Goal: Task Accomplishment & Management: Manage account settings

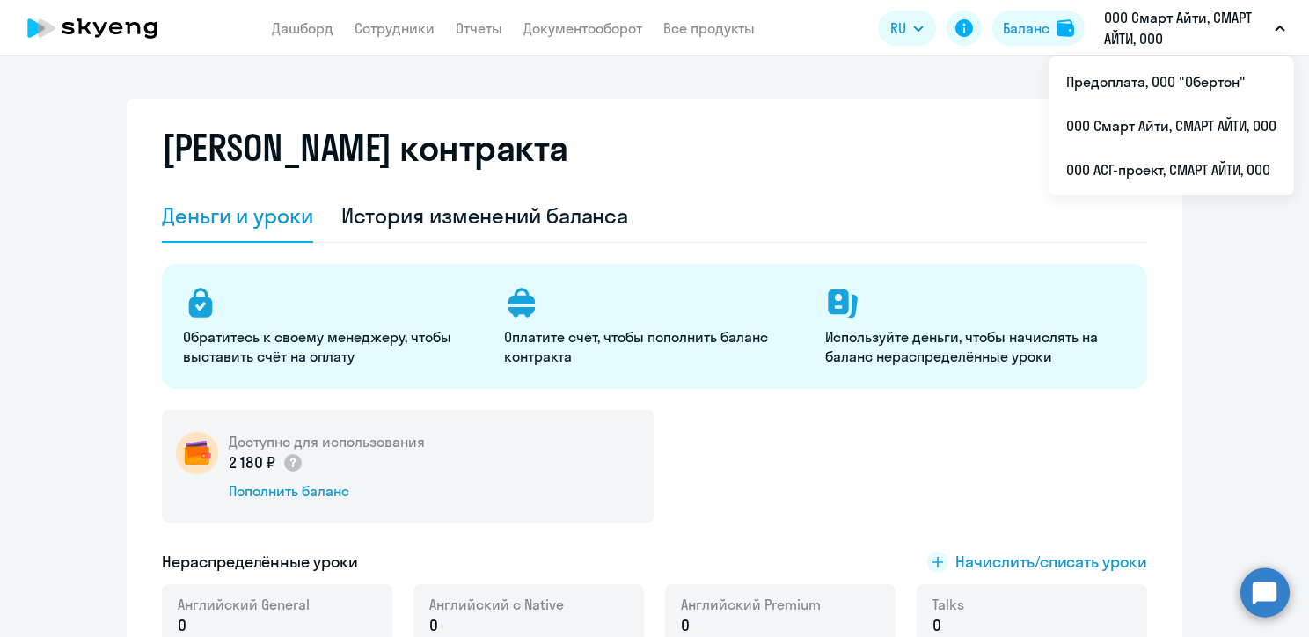
select select "english_adult_not_native_speaker"
click at [1107, 94] on li "Предоплата, ООО "Обертон"" at bounding box center [1171, 82] width 245 height 44
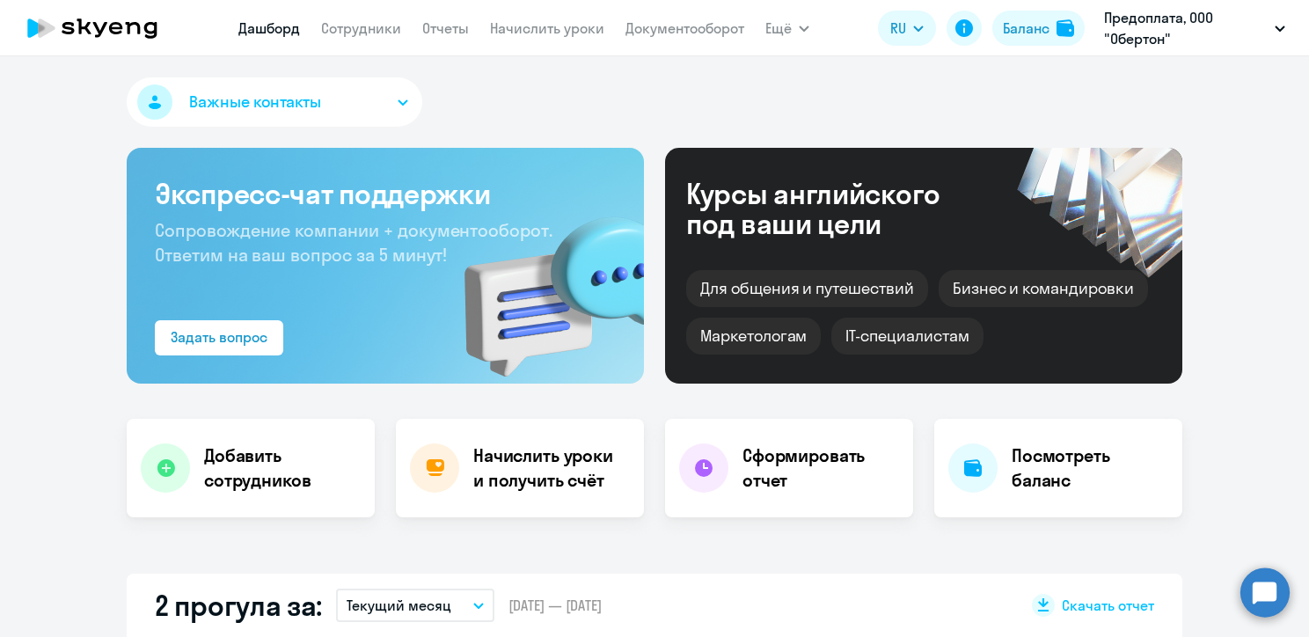
select select "30"
click at [1006, 29] on div "Баланс" at bounding box center [1026, 28] width 47 height 21
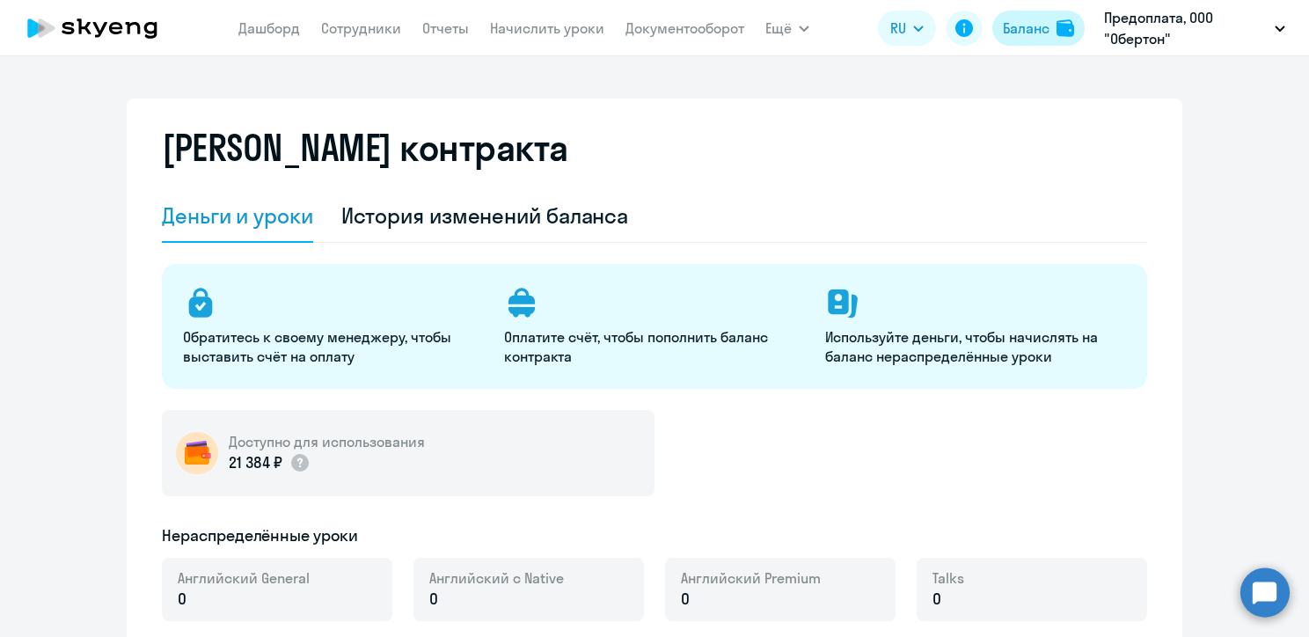
select select "english_adult_not_native_speaker"
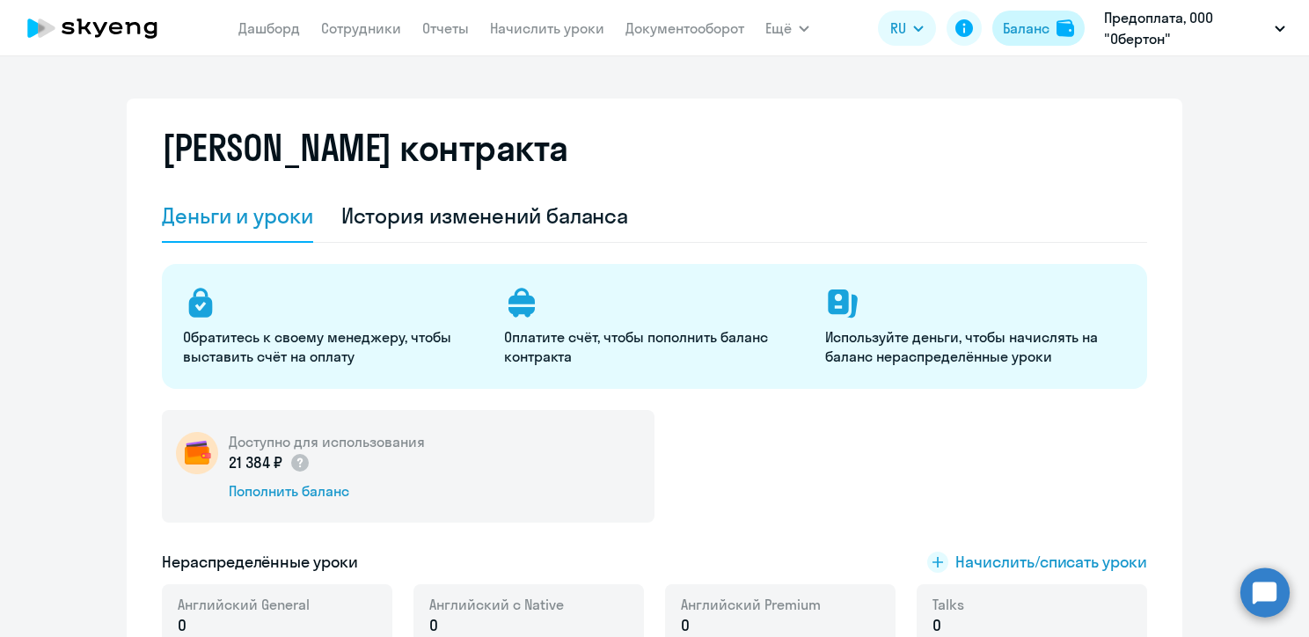
click at [1036, 33] on div "Баланс" at bounding box center [1026, 28] width 47 height 21
click at [1048, 23] on div "Баланс" at bounding box center [1026, 28] width 47 height 21
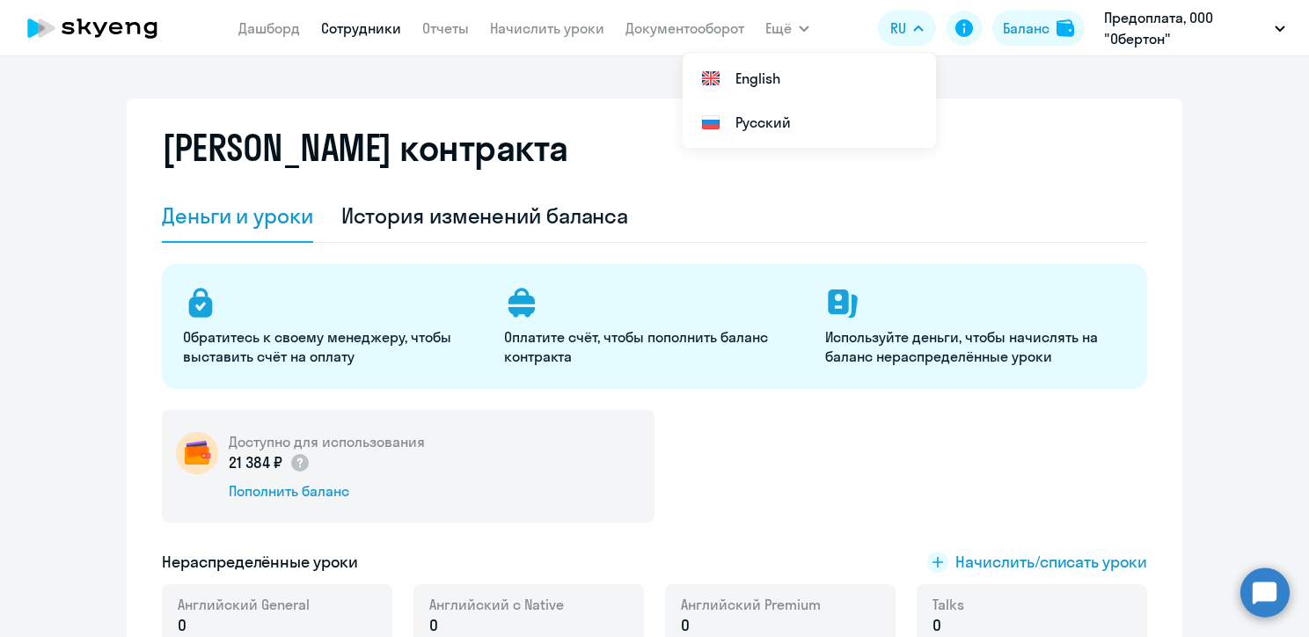
click at [349, 28] on link "Сотрудники" at bounding box center [361, 28] width 80 height 18
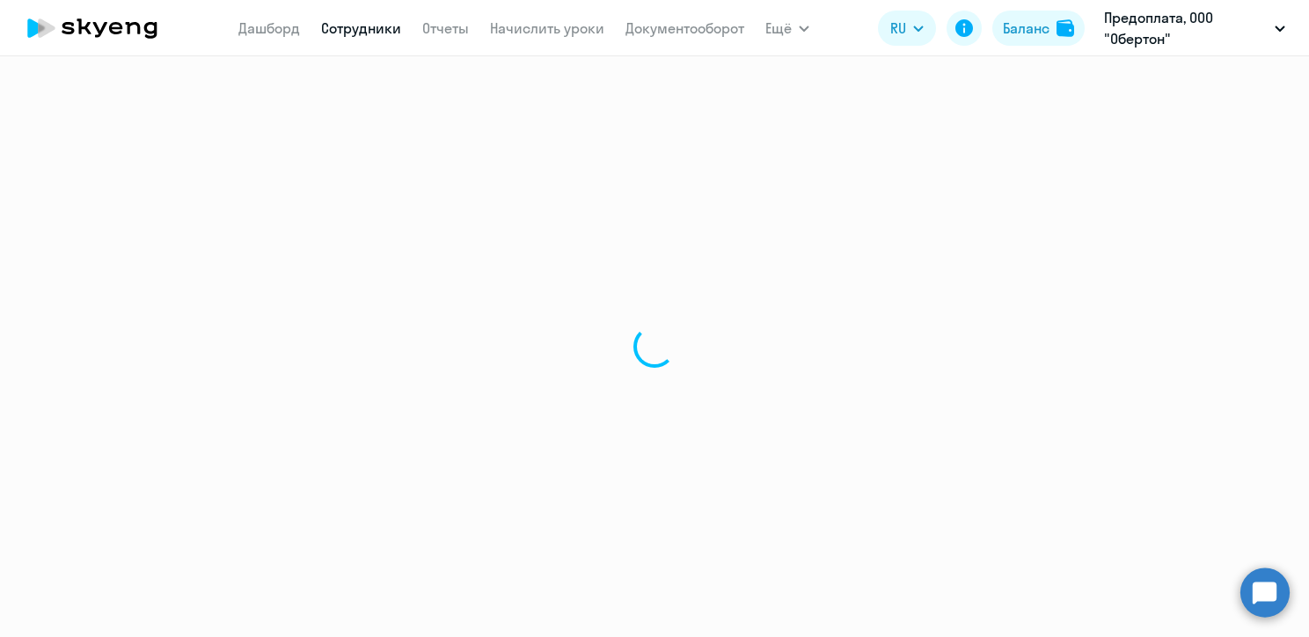
select select "30"
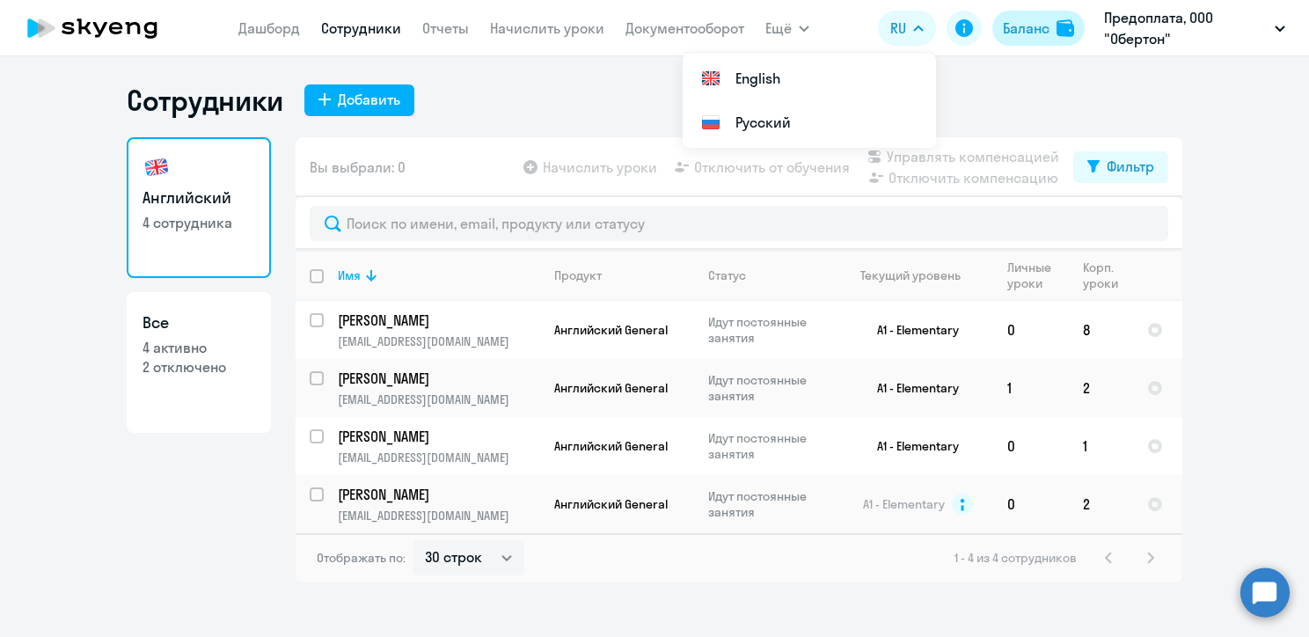
click at [1035, 32] on div "Баланс" at bounding box center [1026, 28] width 47 height 21
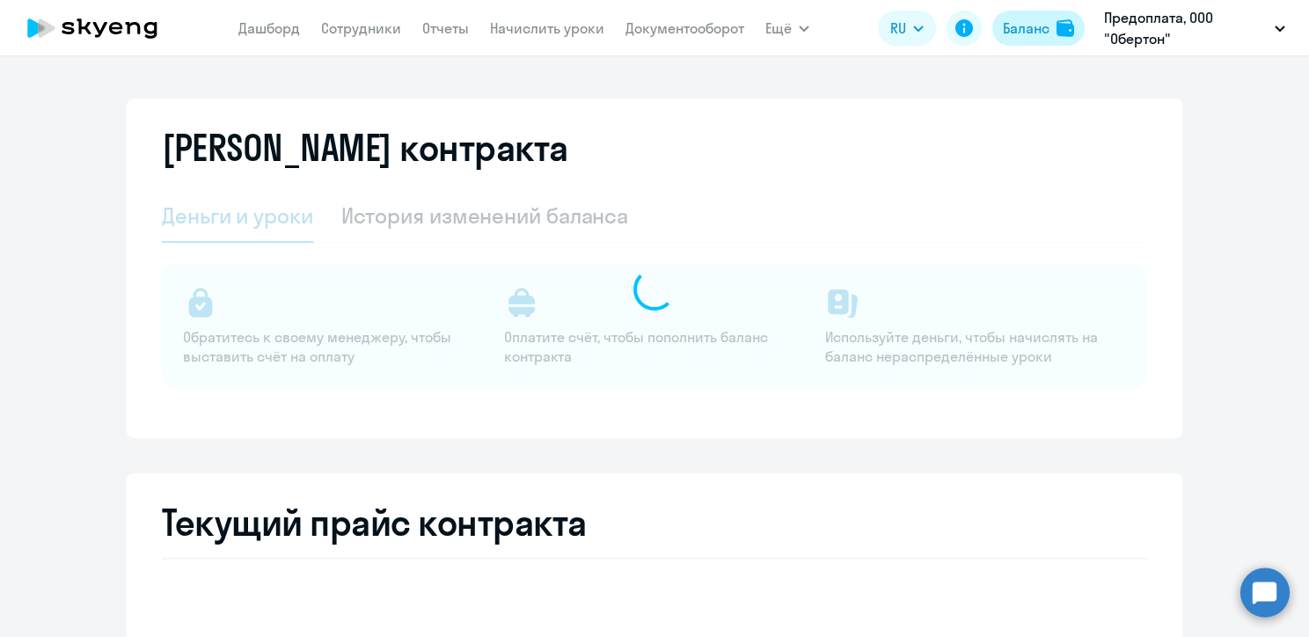
select select "english_adult_not_native_speaker"
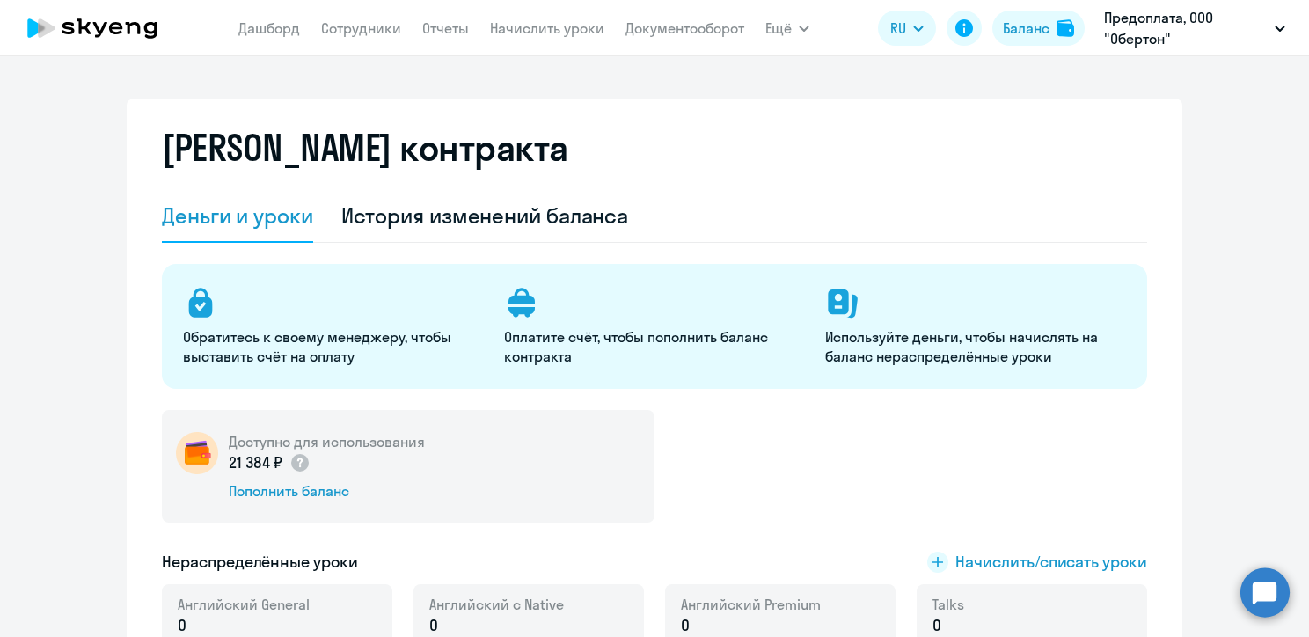
click at [366, 42] on app-header "[PERSON_NAME] Отчеты Начислить уроки Документооборот Ещё Дашборд Сотрудники Отч…" at bounding box center [654, 28] width 1309 height 56
drag, startPoint x: 366, startPoint y: 42, endPoint x: 350, endPoint y: 21, distance: 26.4
click at [351, 21] on nav "[PERSON_NAME] Отчеты Начислить уроки Документооборот" at bounding box center [491, 28] width 506 height 35
click at [351, 21] on link "Сотрудники" at bounding box center [361, 28] width 80 height 18
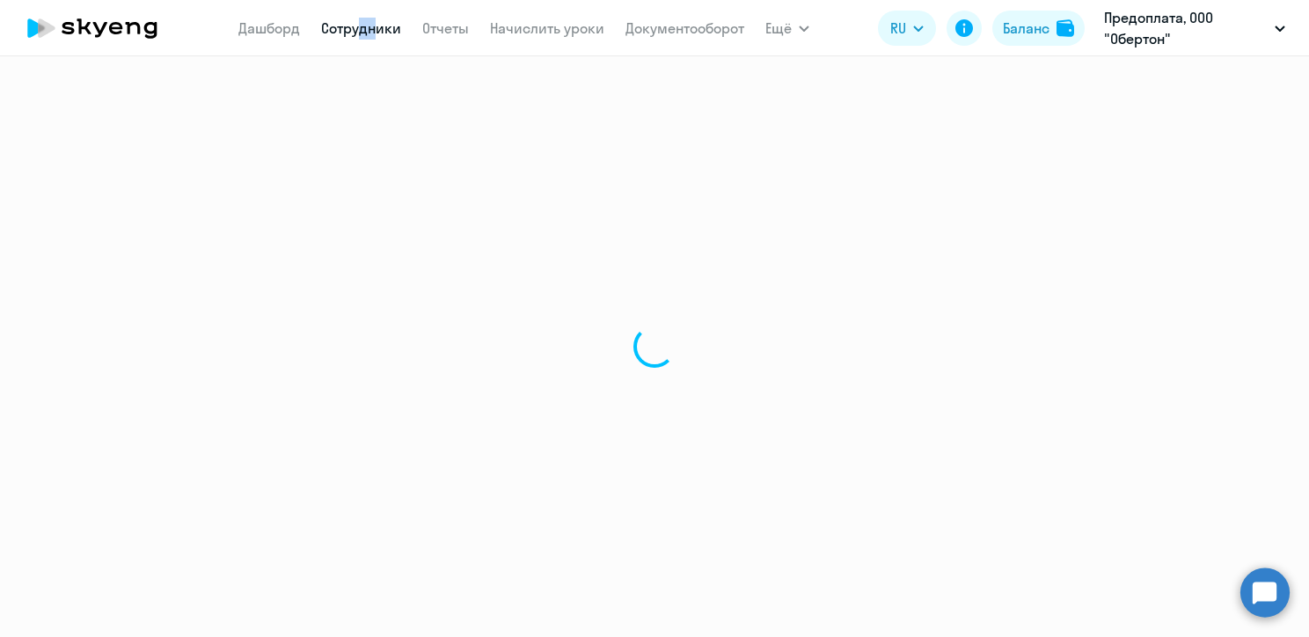
select select "30"
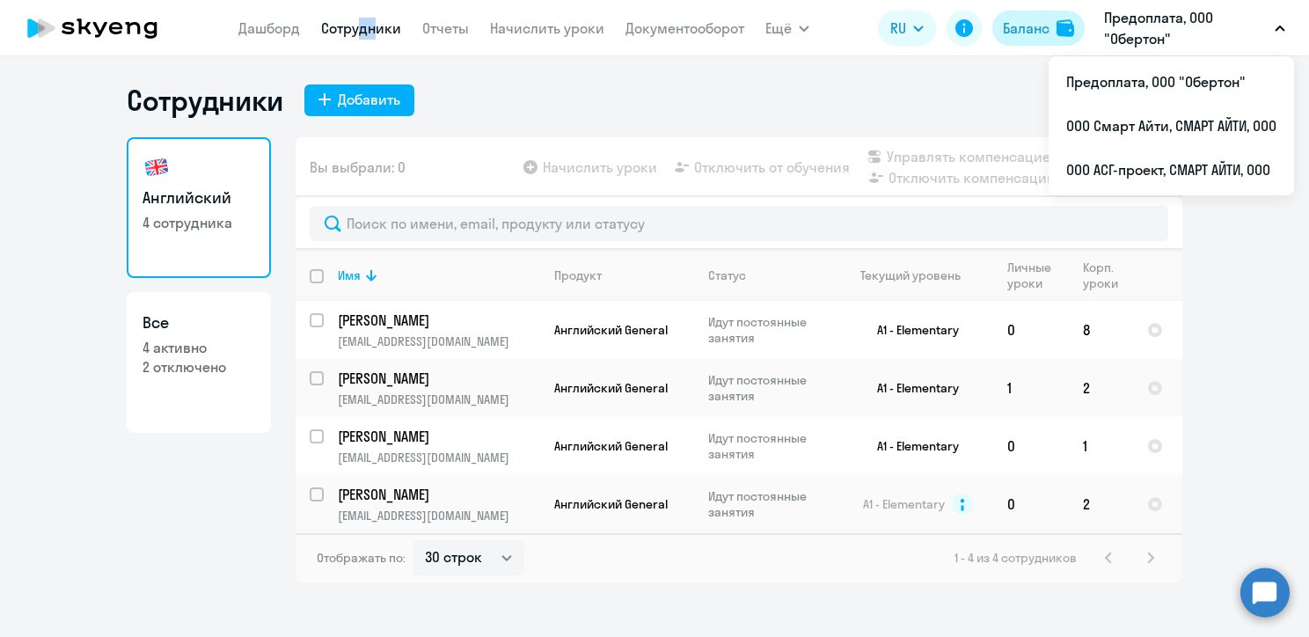
click at [1028, 20] on div "Баланс" at bounding box center [1026, 28] width 47 height 21
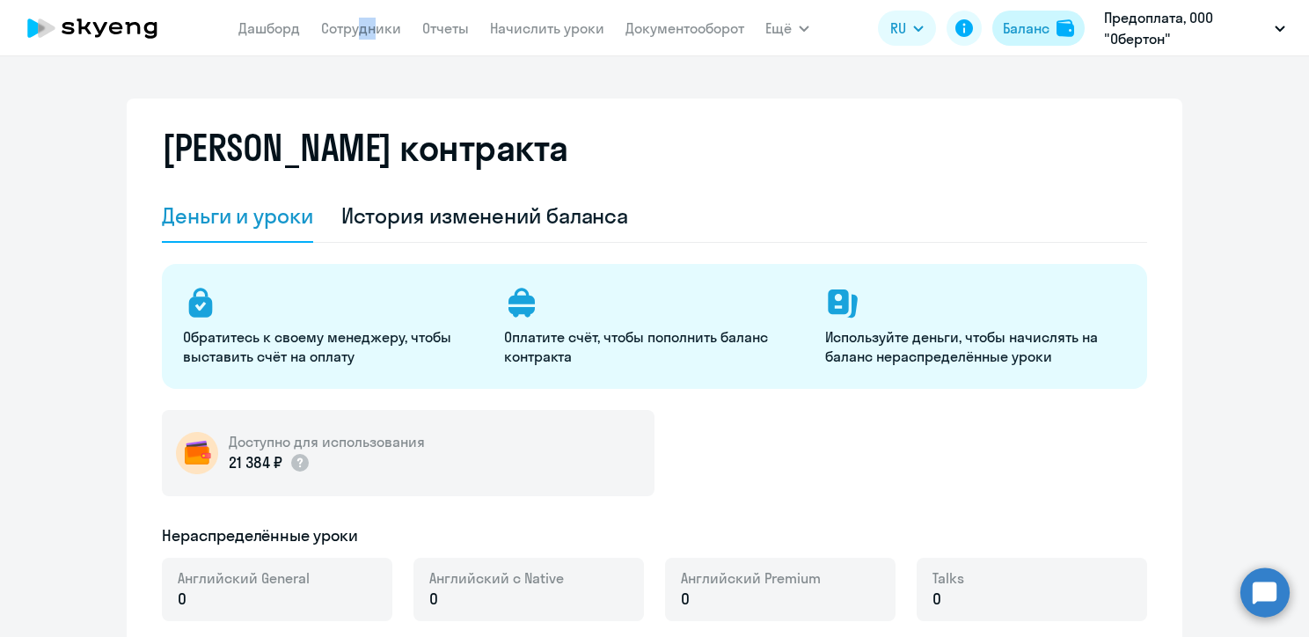
select select "english_adult_not_native_speaker"
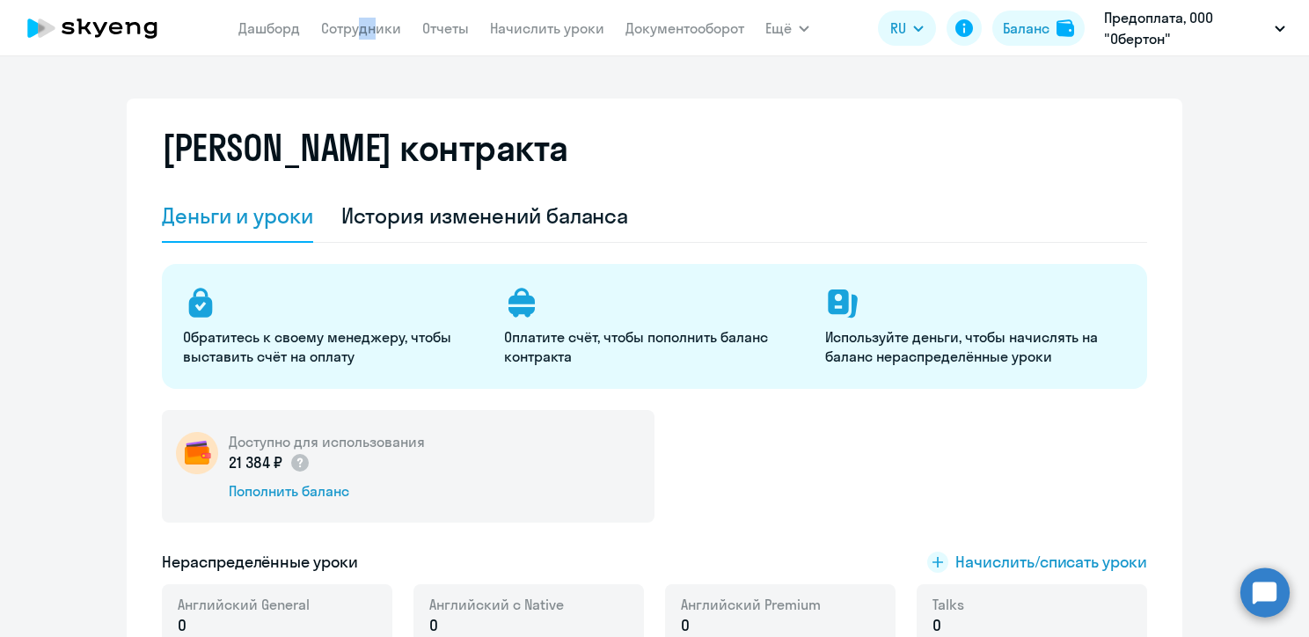
scroll to position [169, 0]
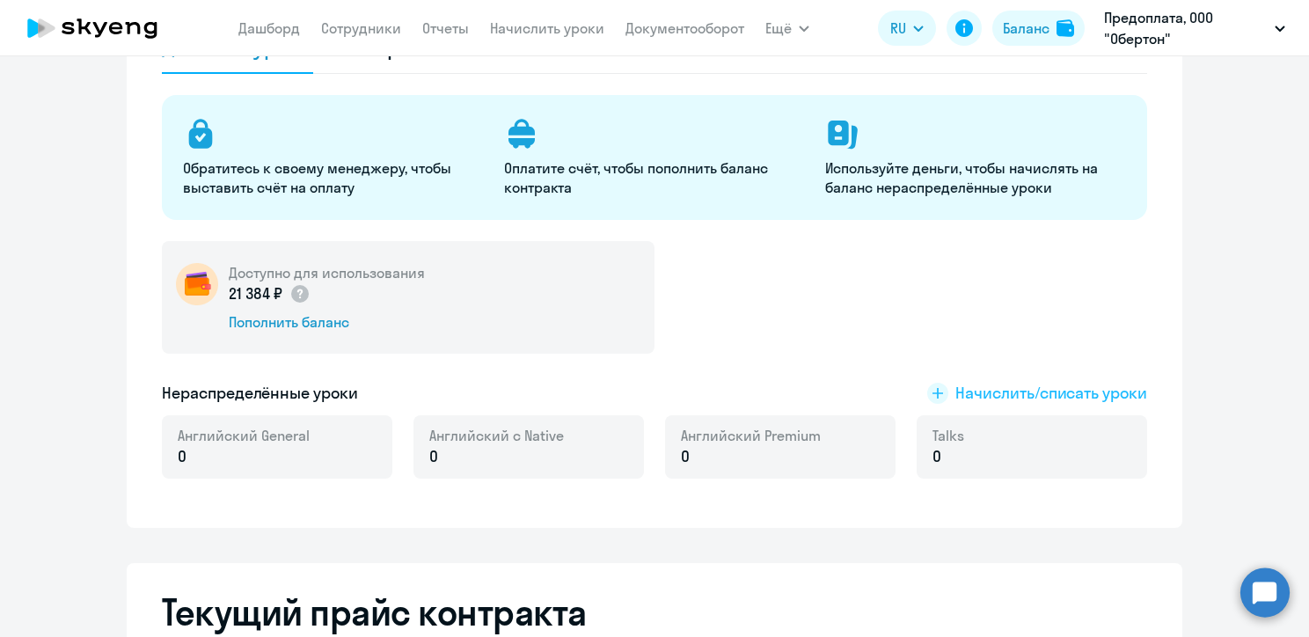
click at [1013, 398] on span "Начислить/списать уроки" at bounding box center [1051, 393] width 192 height 23
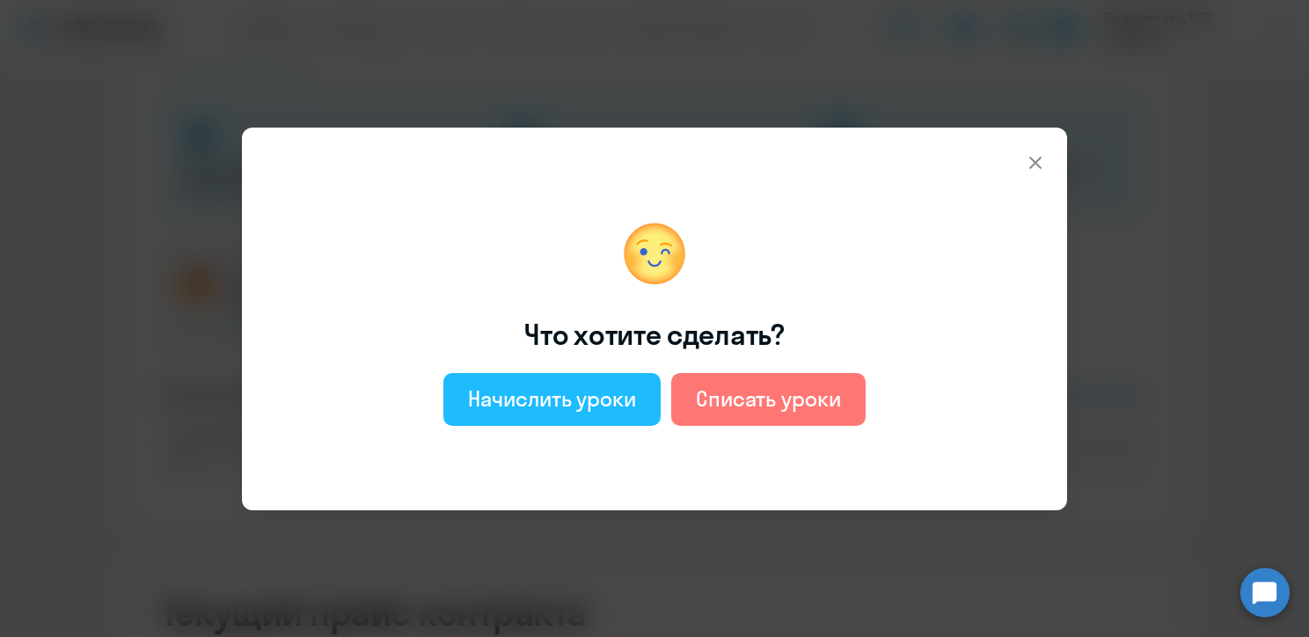
click at [591, 394] on div "Начислить уроки" at bounding box center [552, 398] width 168 height 28
select select "english_adult_not_native_speaker"
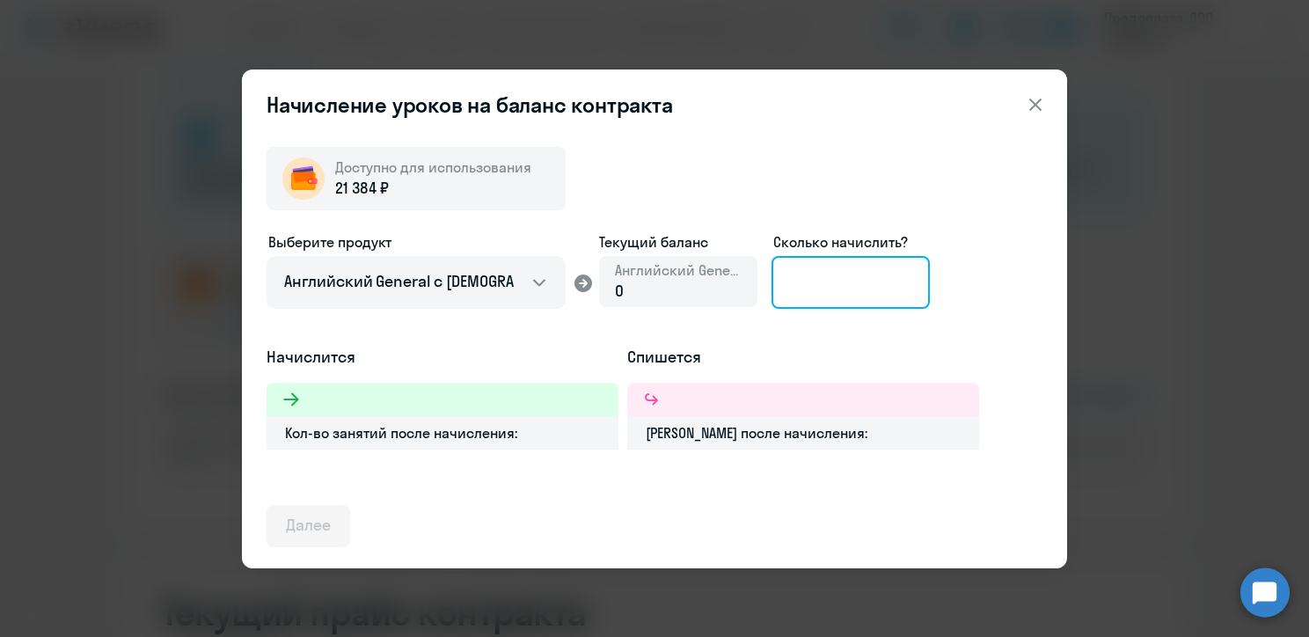
click at [799, 287] on input at bounding box center [851, 282] width 158 height 53
type input "7"
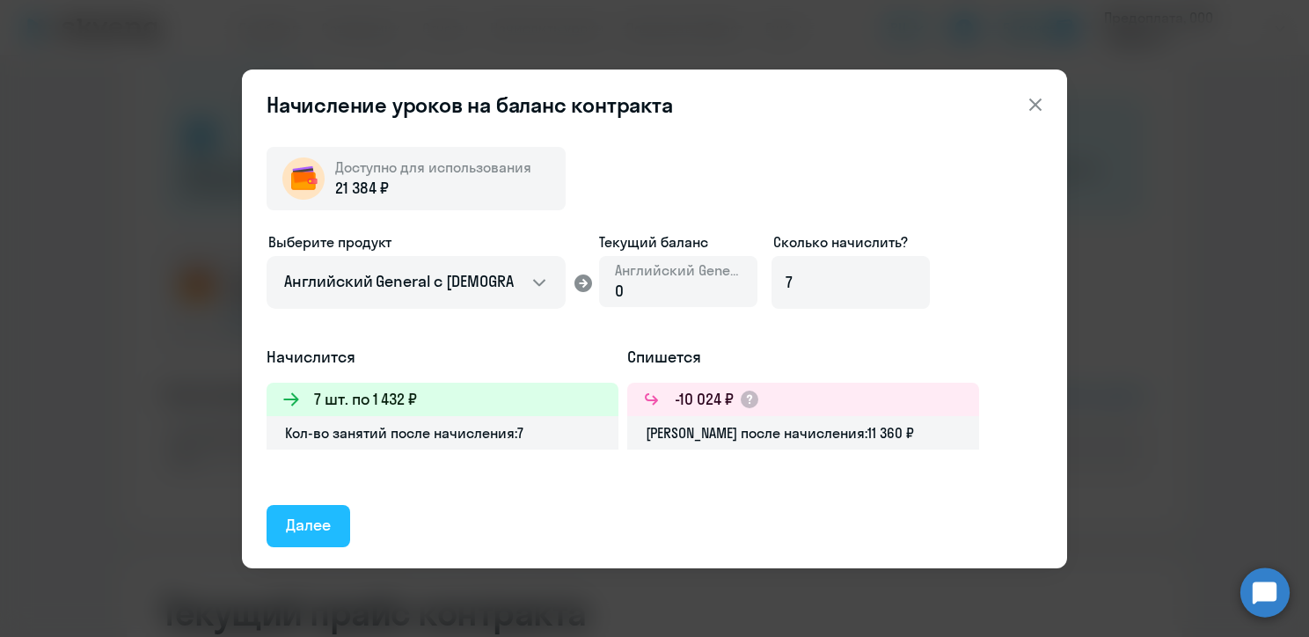
click at [297, 523] on div "Далее" at bounding box center [308, 525] width 45 height 23
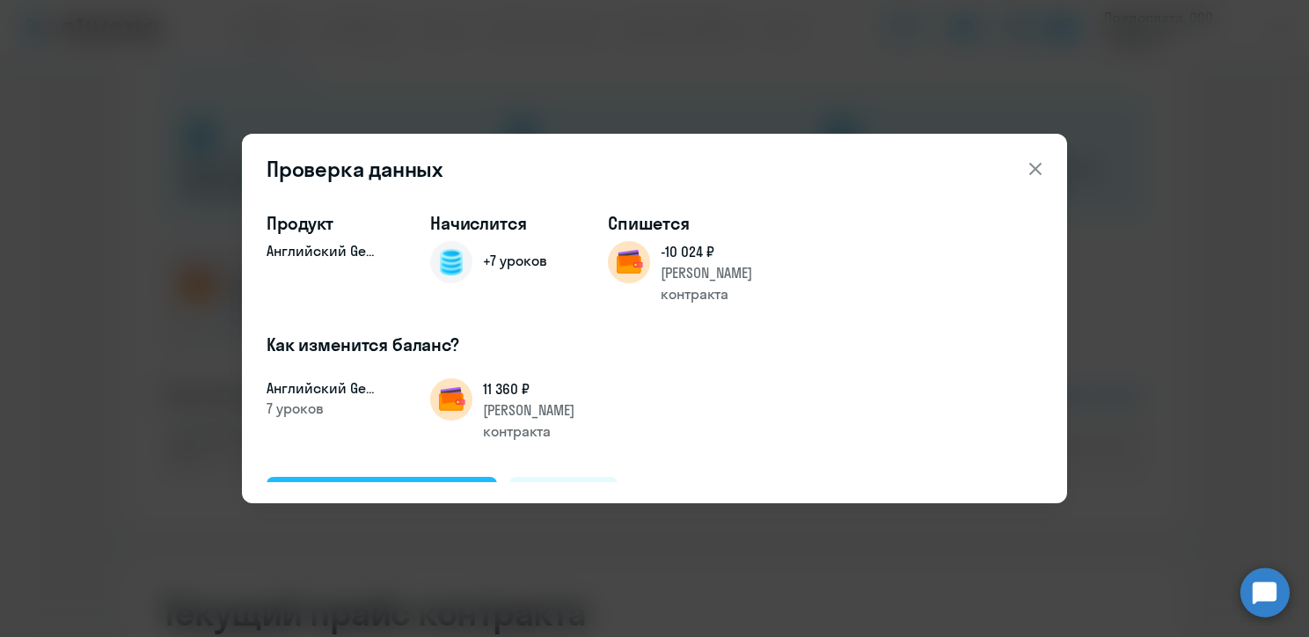
click at [437, 477] on button "Подтвердить и начислить" at bounding box center [382, 498] width 230 height 42
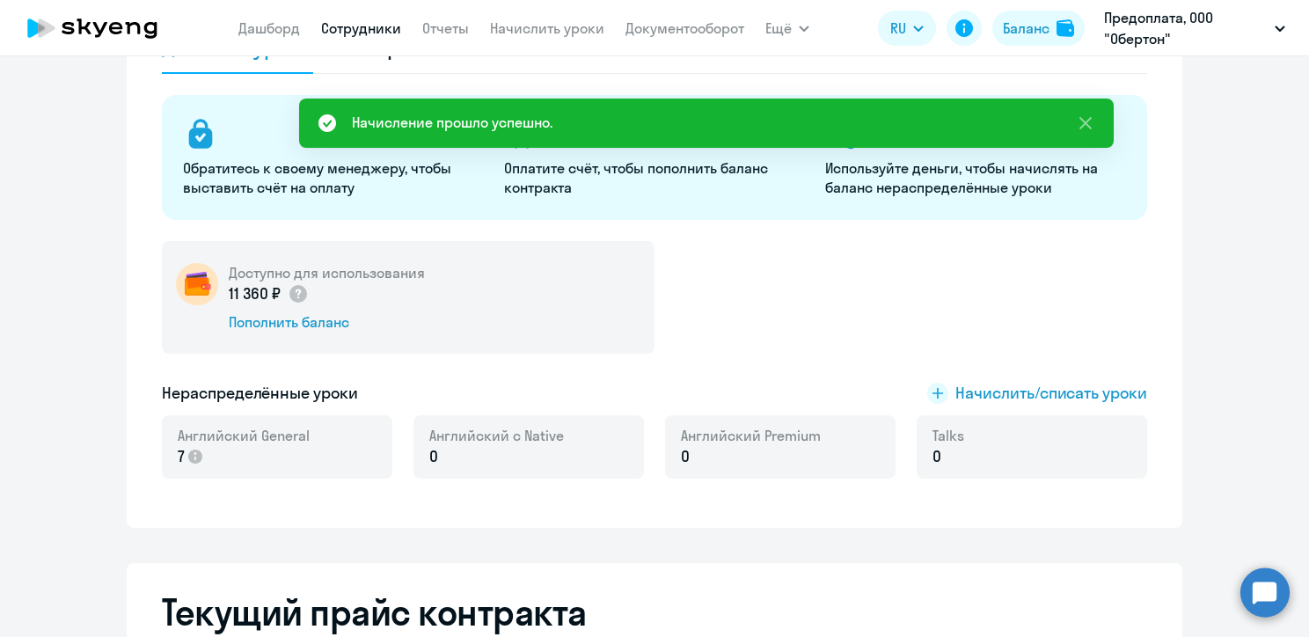
click at [370, 33] on link "Сотрудники" at bounding box center [361, 28] width 80 height 18
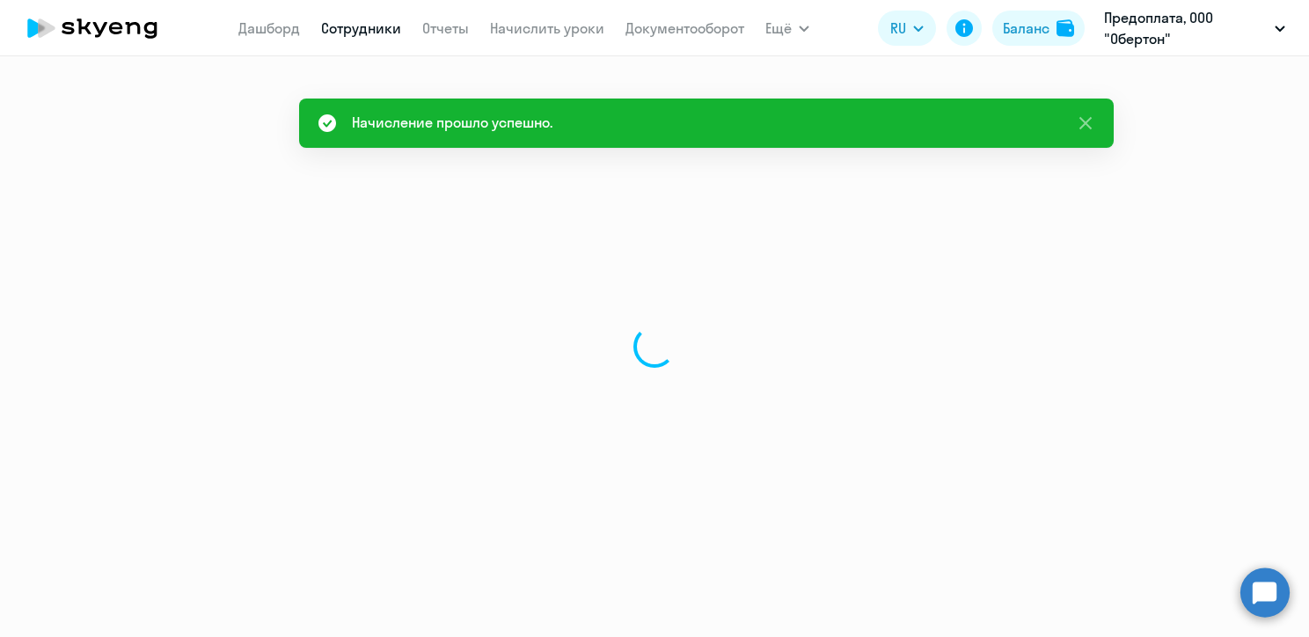
select select "30"
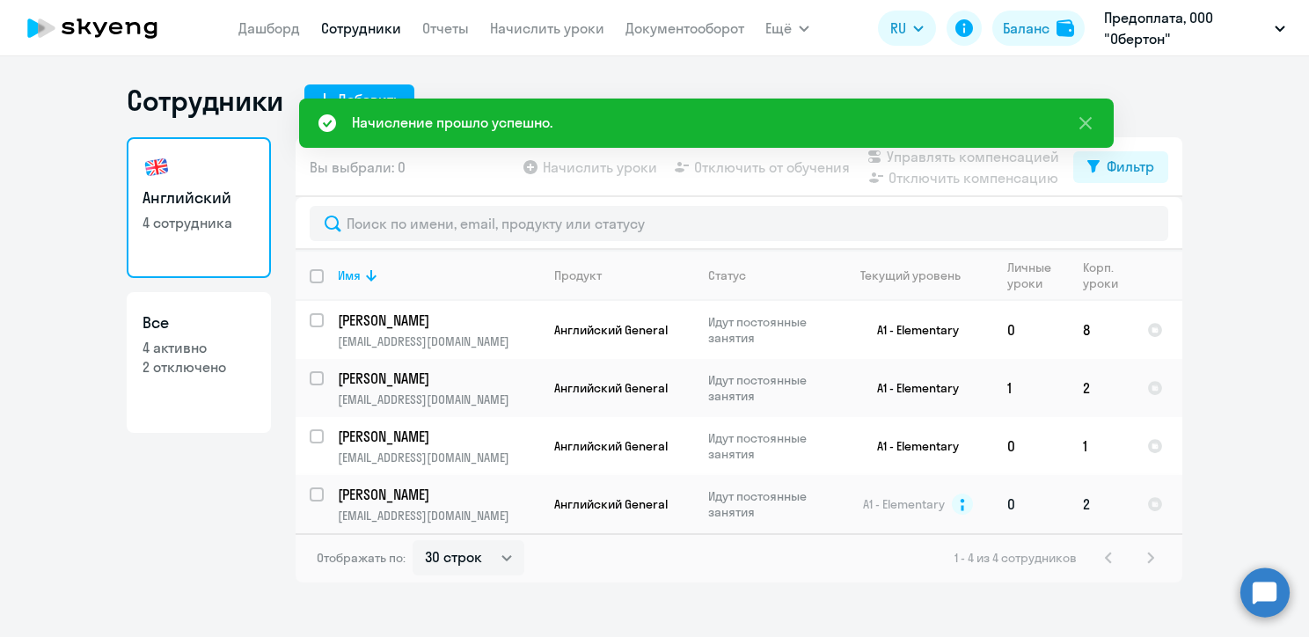
click at [318, 494] on input "select row 6578751" at bounding box center [327, 504] width 35 height 35
checkbox input "true"
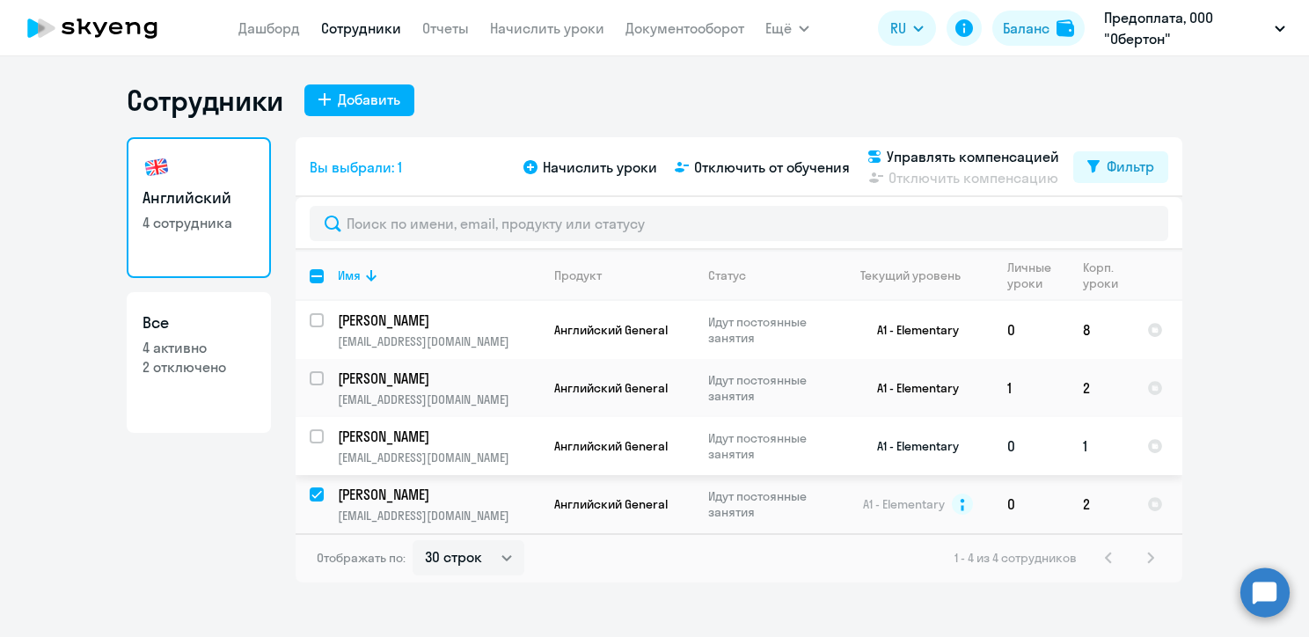
click at [313, 439] on input "select row 38657993" at bounding box center [327, 446] width 35 height 35
checkbox input "true"
click at [572, 159] on span "Начислить уроки" at bounding box center [600, 167] width 114 height 21
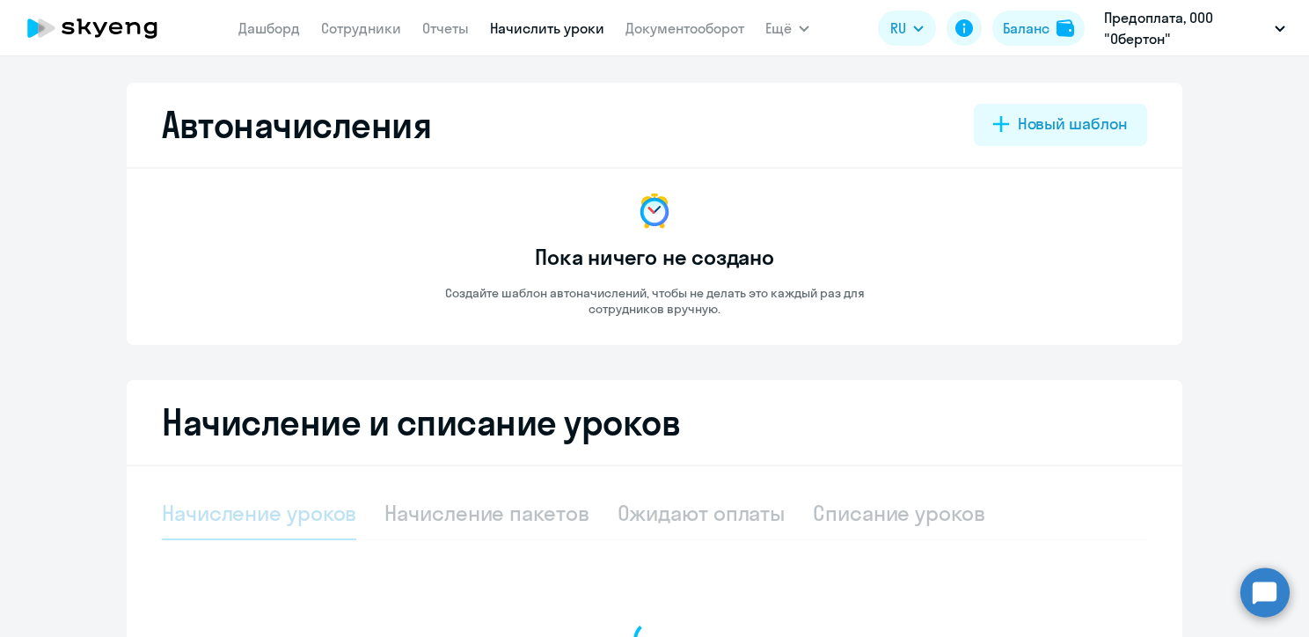
select select "10"
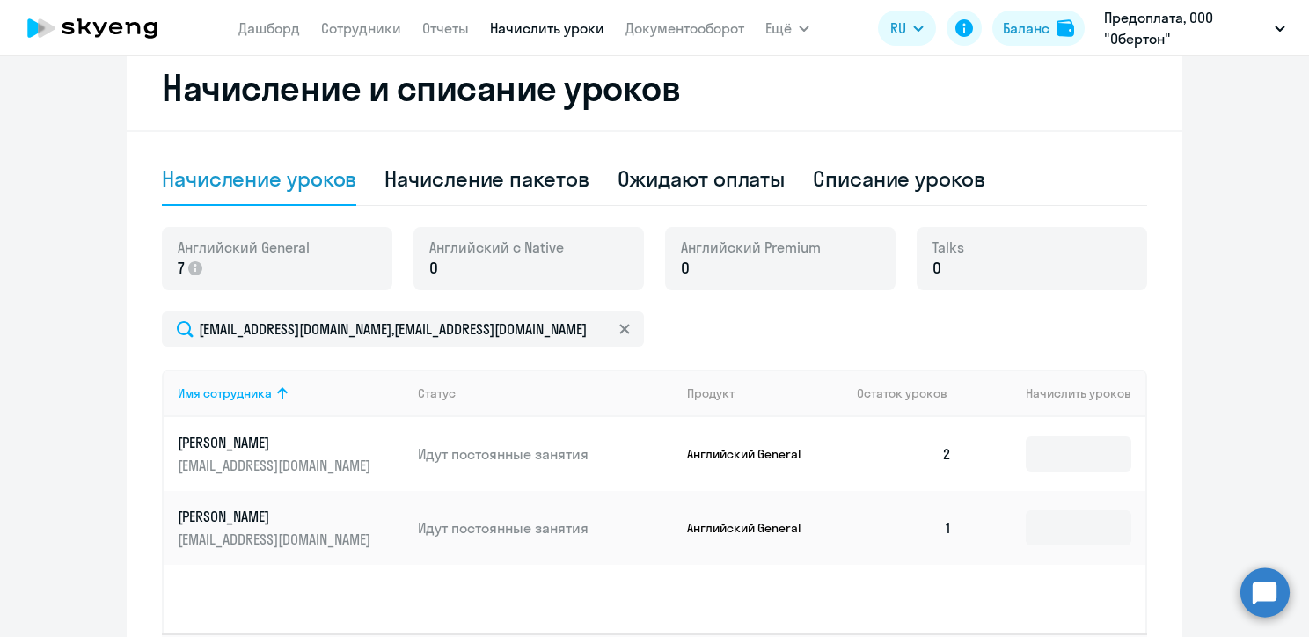
scroll to position [468, 0]
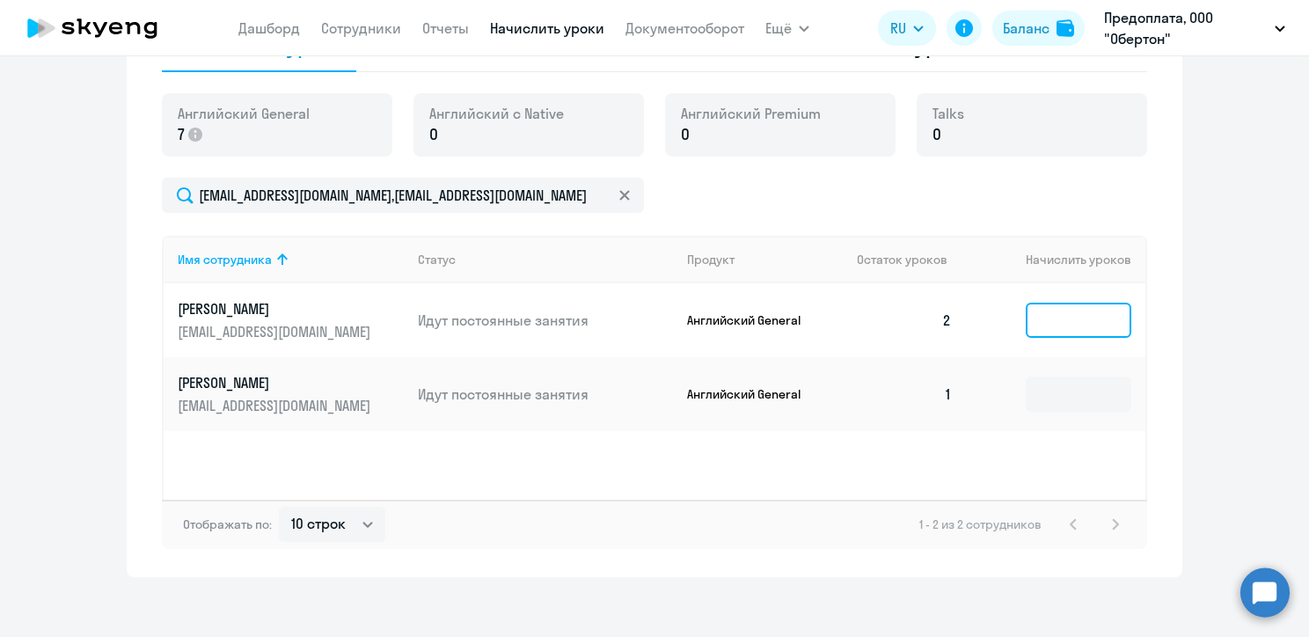
click at [1067, 317] on input at bounding box center [1079, 320] width 106 height 35
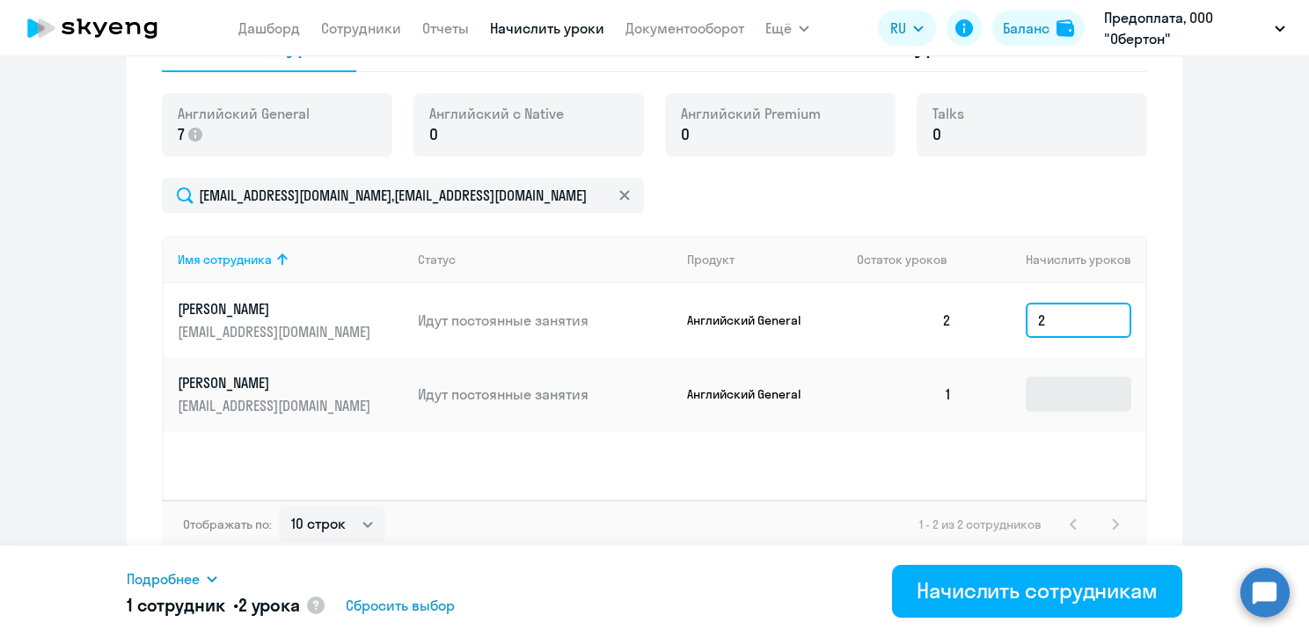
type input "2"
click at [1057, 405] on input at bounding box center [1079, 394] width 106 height 35
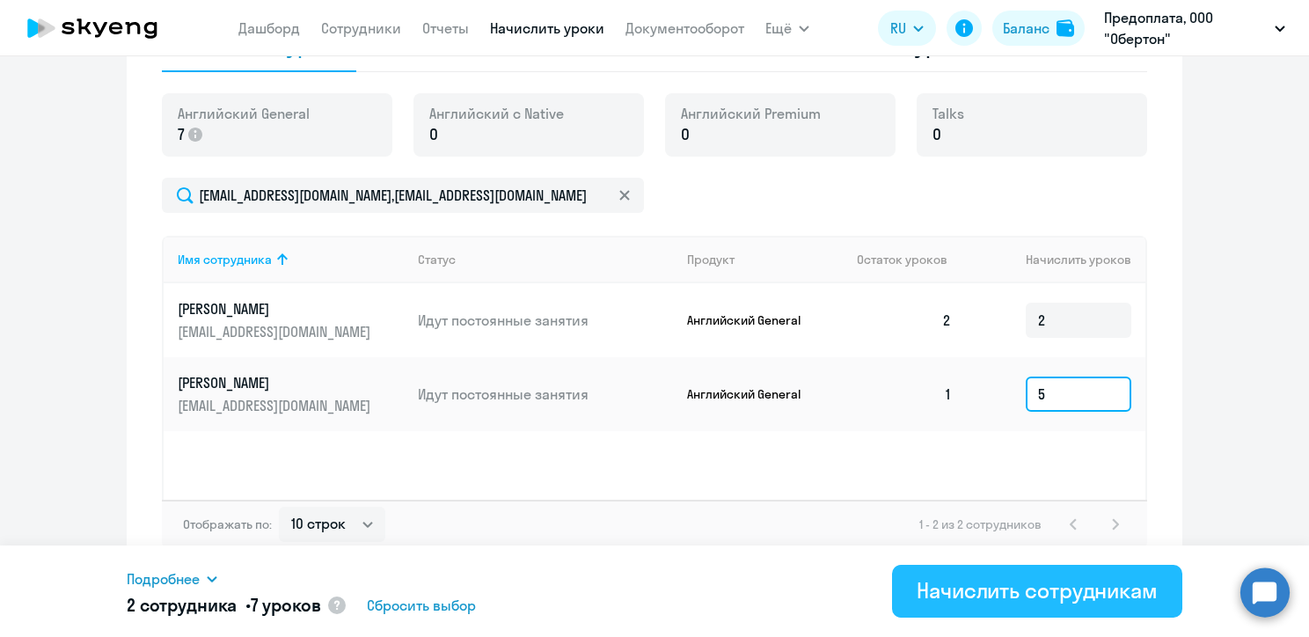
type input "5"
click at [1000, 595] on div "Начислить сотрудникам" at bounding box center [1037, 590] width 241 height 28
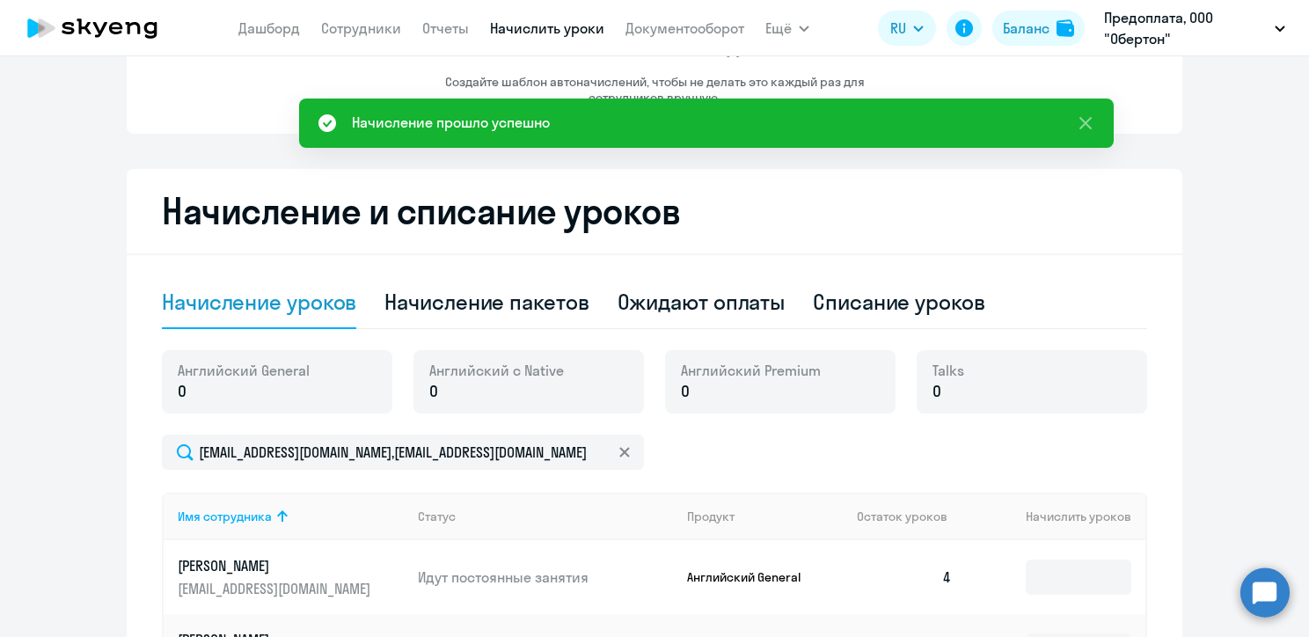
scroll to position [164, 0]
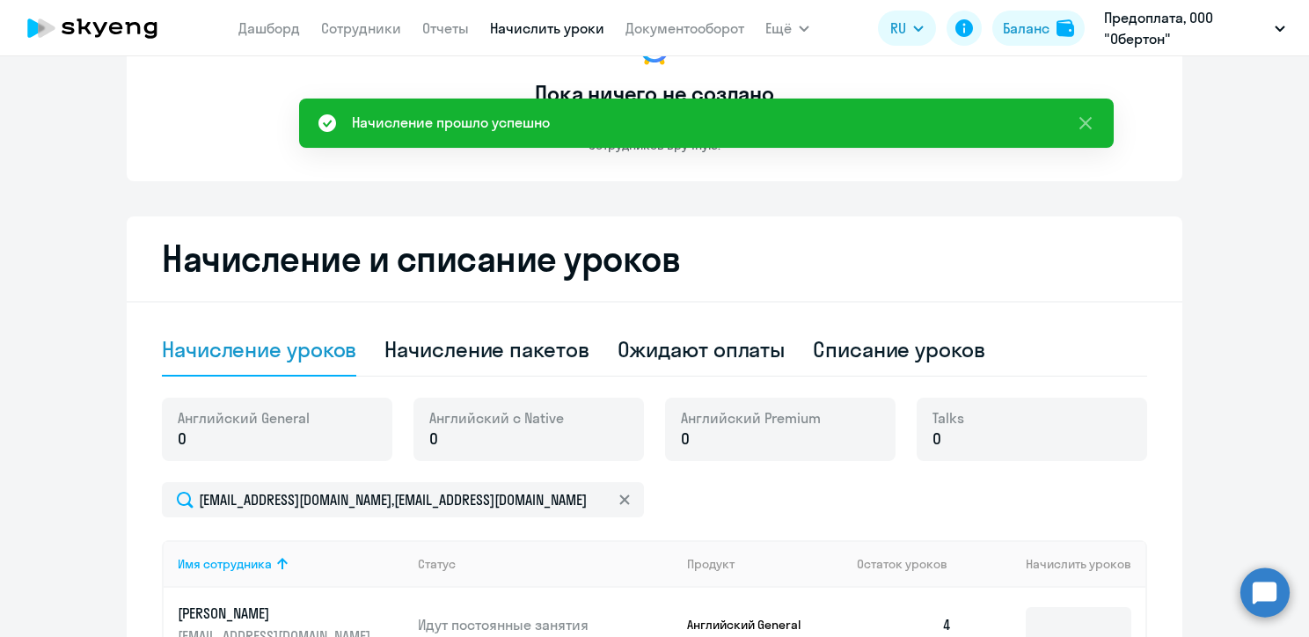
click at [364, 42] on nav "[PERSON_NAME] Отчеты Начислить уроки Документооборот" at bounding box center [491, 28] width 506 height 35
click at [374, 26] on link "Сотрудники" at bounding box center [361, 28] width 80 height 18
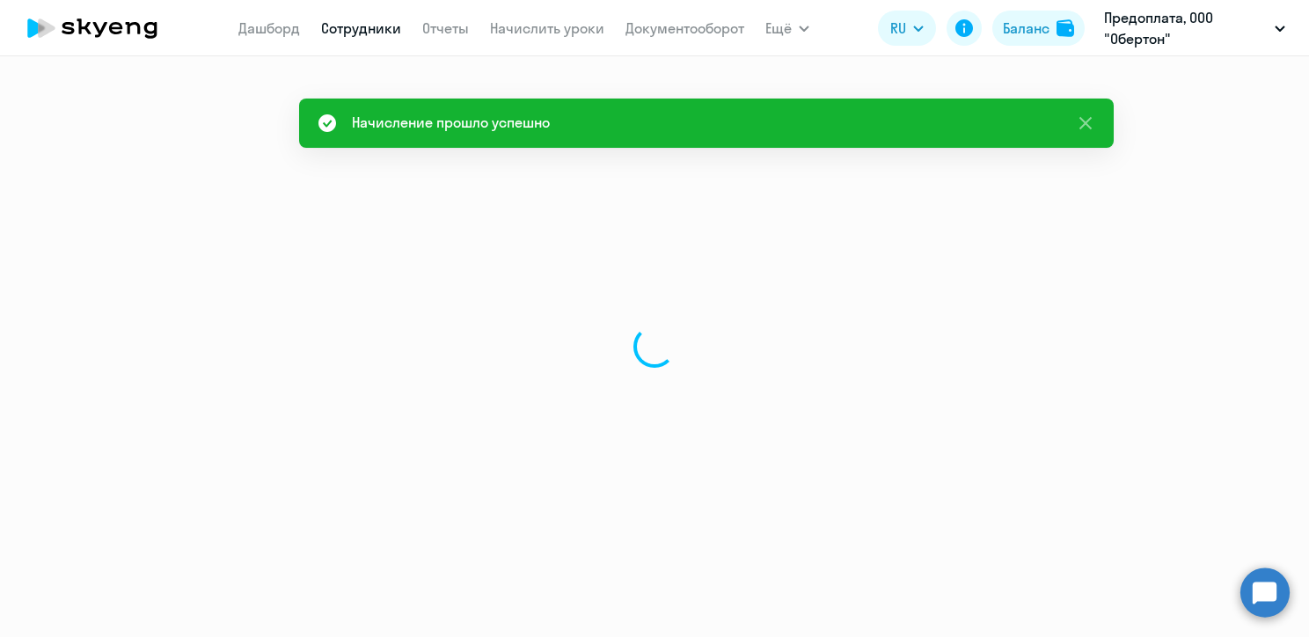
select select "30"
